Goal: Find contact information: Find contact information

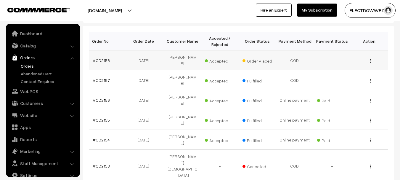
scroll to position [9, 0]
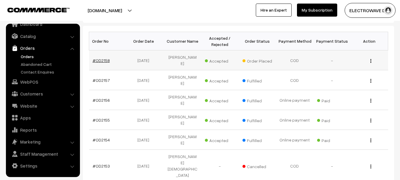
click at [105, 58] on link "#OD2158" at bounding box center [101, 60] width 17 height 5
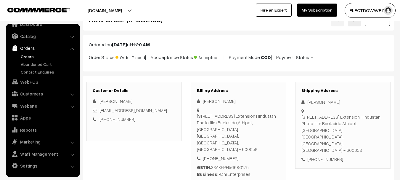
scroll to position [59, 0]
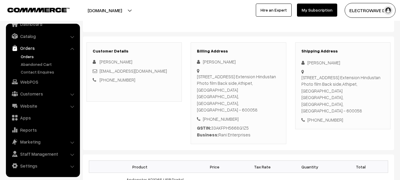
drag, startPoint x: 98, startPoint y: 63, endPoint x: 136, endPoint y: 59, distance: 38.1
click at [136, 59] on div "[PERSON_NAME]" at bounding box center [134, 61] width 83 height 7
copy div "[PERSON_NAME]"
drag, startPoint x: 99, startPoint y: 70, endPoint x: 162, endPoint y: 70, distance: 63.4
click at [162, 70] on div "ranienterprises206@gmail.com" at bounding box center [134, 71] width 83 height 7
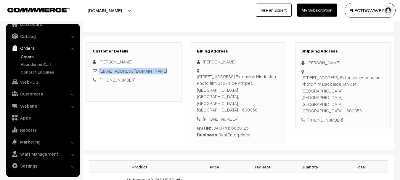
copy div "ranienterprises206@gmail.com"
click at [104, 77] on link "+91 9500806863" at bounding box center [118, 79] width 36 height 5
click at [124, 80] on link "+91 9500806863" at bounding box center [118, 79] width 36 height 5
click at [149, 85] on div "Customer Details Hari Thiygarajan ranienterprises206@gmail.com +91 9500806863" at bounding box center [134, 71] width 95 height 59
drag, startPoint x: 131, startPoint y: 80, endPoint x: 100, endPoint y: 82, distance: 30.3
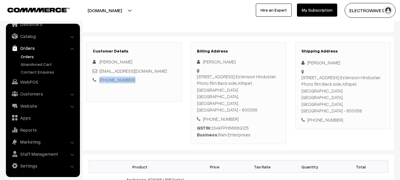
click at [100, 82] on div "+91 9500806863" at bounding box center [134, 79] width 83 height 7
copy link "+91 9500806863"
drag, startPoint x: 202, startPoint y: 60, endPoint x: 234, endPoint y: 60, distance: 31.7
click at [234, 60] on div "[PERSON_NAME]" at bounding box center [238, 61] width 83 height 7
copy div "[PERSON_NAME]"
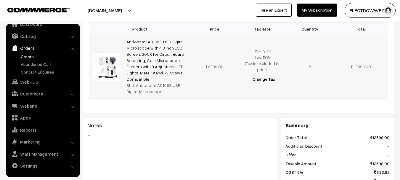
scroll to position [207, 0]
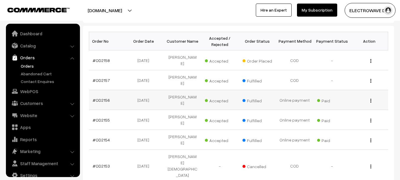
scroll to position [9, 0]
